Goal: Navigation & Orientation: Understand site structure

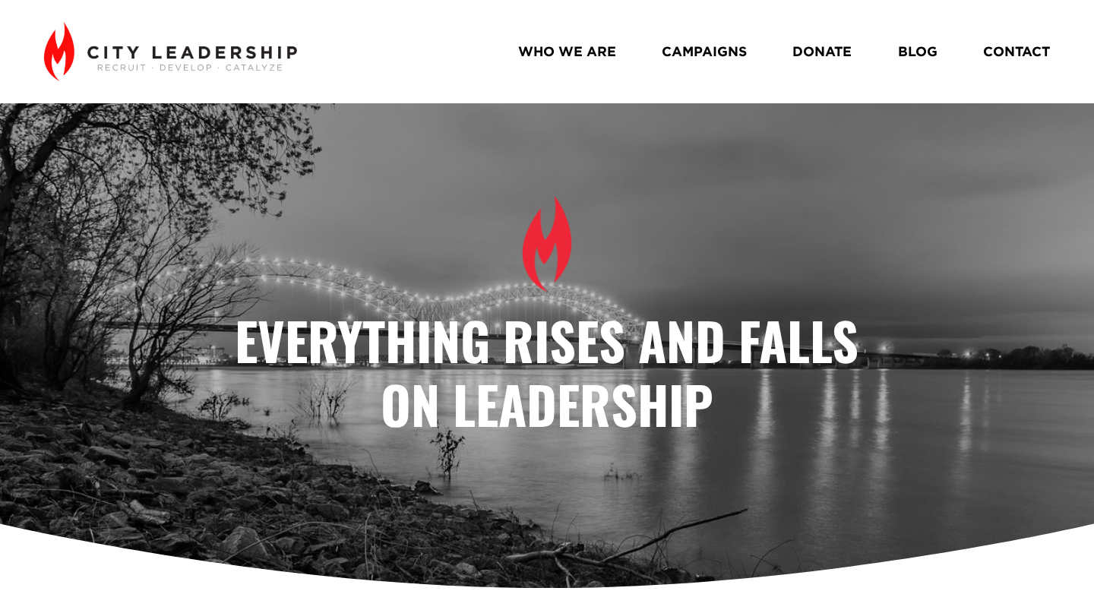
click at [588, 49] on link "WHO WE ARE" at bounding box center [567, 51] width 98 height 27
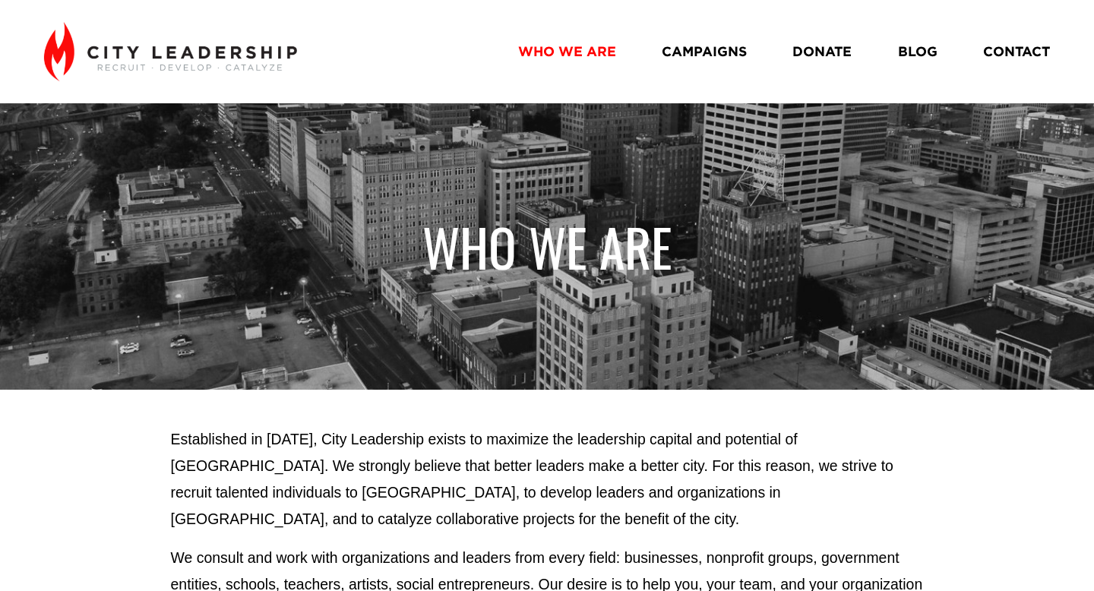
click at [705, 52] on link "CAMPAIGNS" at bounding box center [704, 51] width 85 height 27
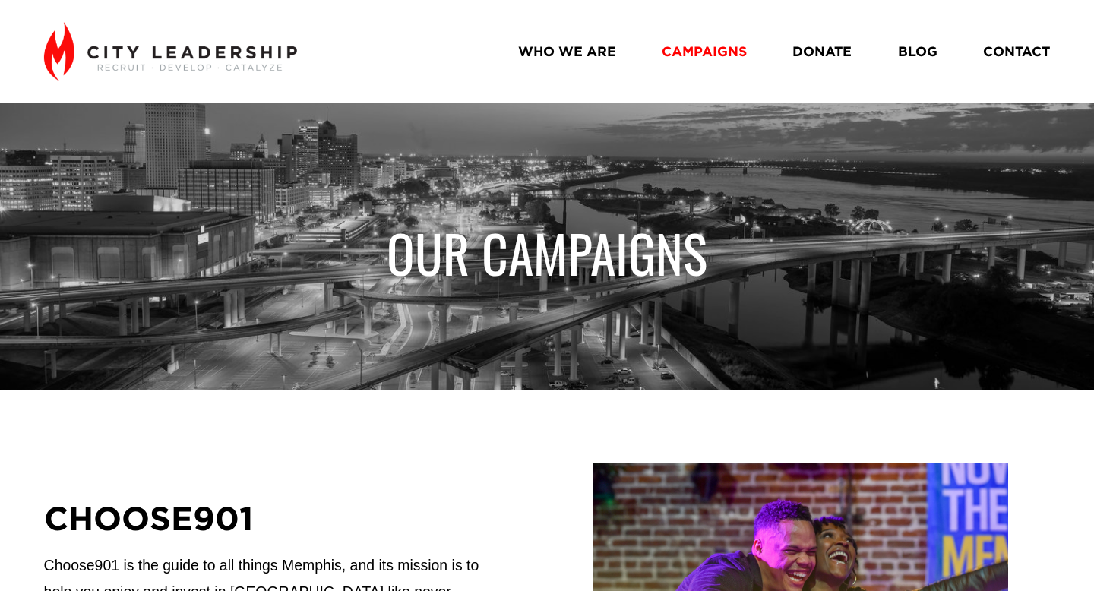
click at [921, 51] on link "BLOG" at bounding box center [918, 51] width 40 height 27
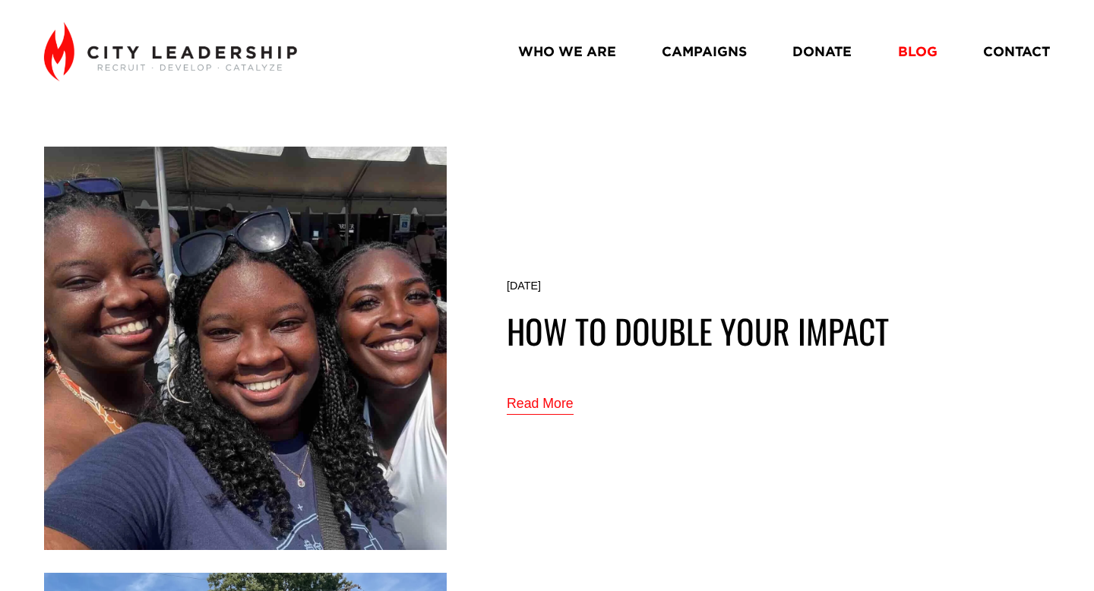
click at [999, 46] on link "CONTACT" at bounding box center [1017, 51] width 67 height 27
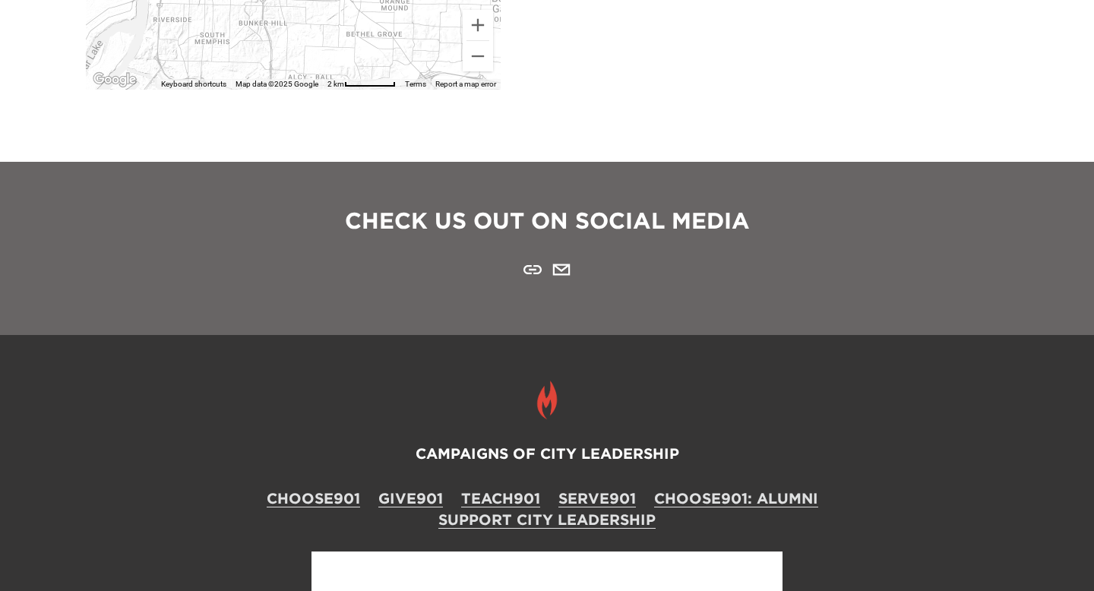
scroll to position [531, 0]
